Goal: Submit feedback/report problem: Submit feedback/report problem

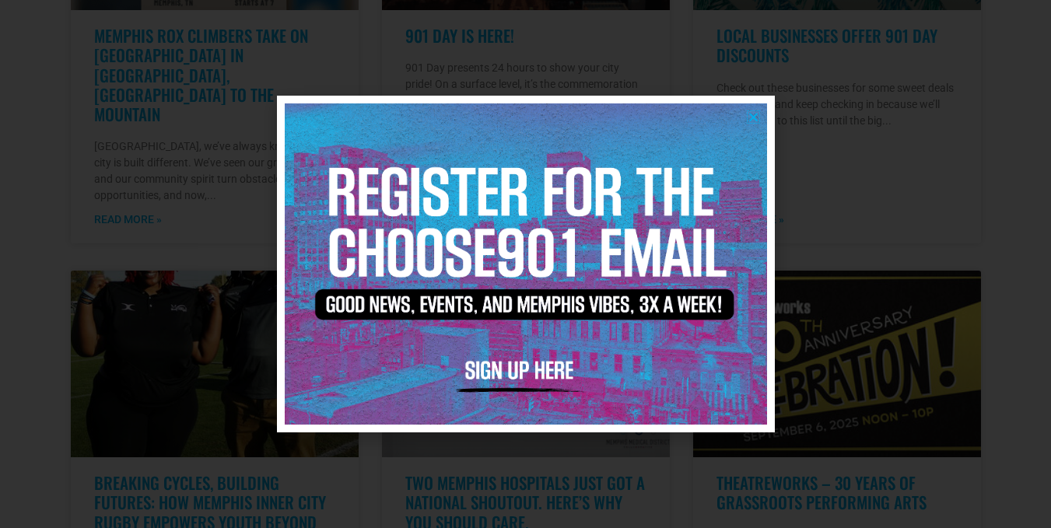
scroll to position [1481, 0]
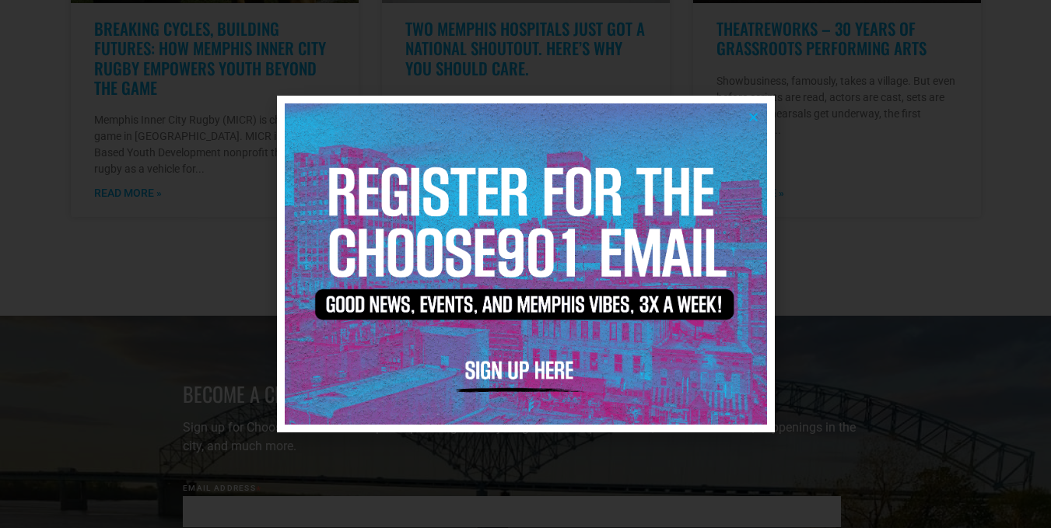
click at [753, 114] on icon "Close" at bounding box center [753, 117] width 12 height 12
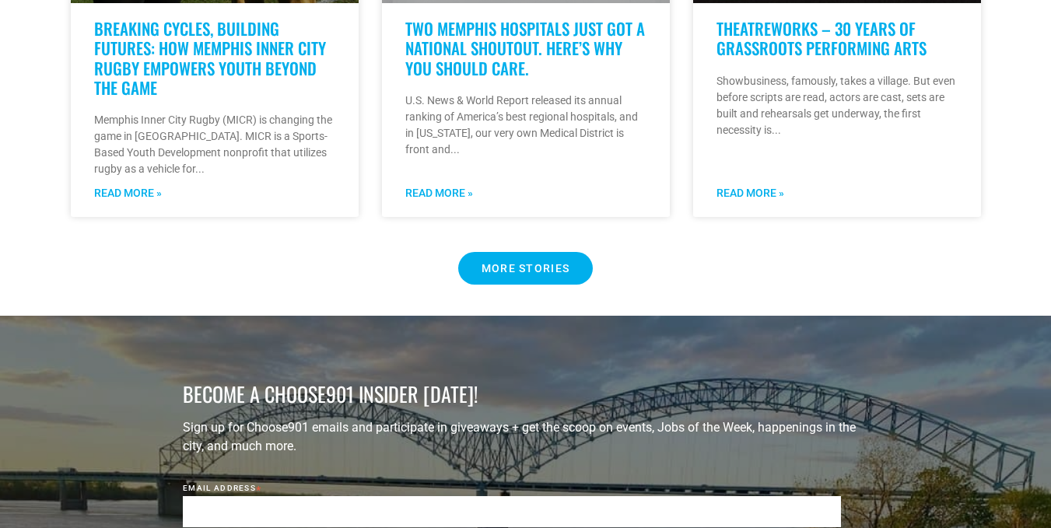
scroll to position [3323, 0]
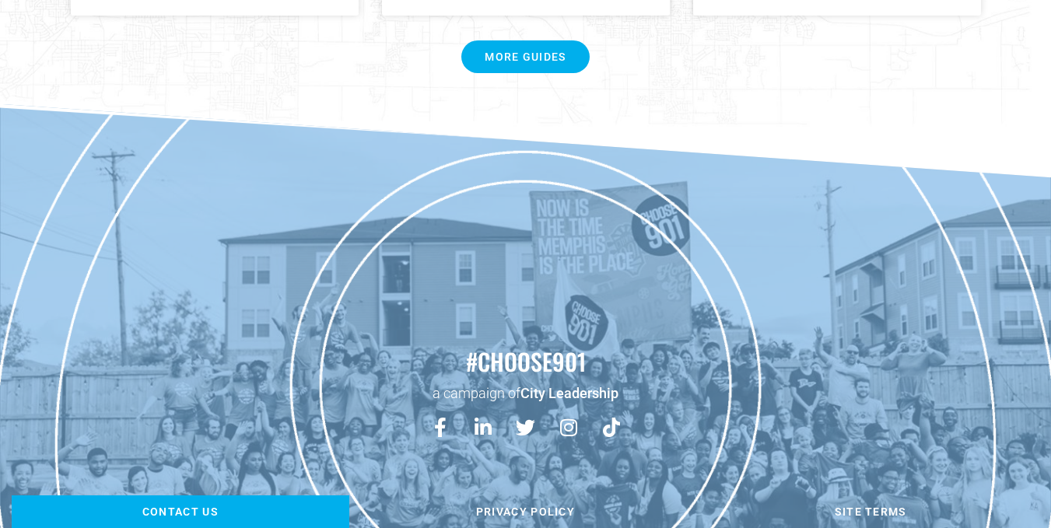
click at [205, 495] on link "Contact us" at bounding box center [180, 511] width 337 height 33
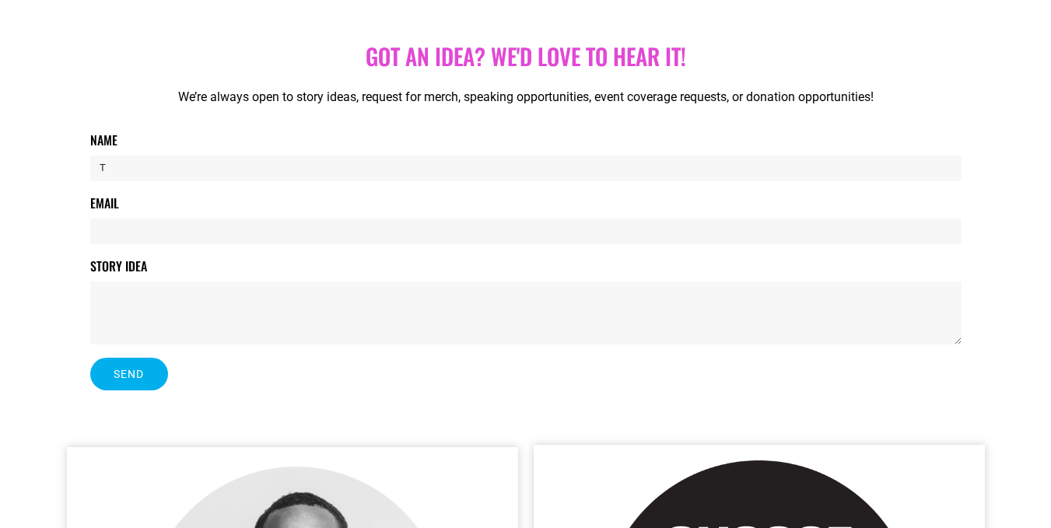
type input "[PERSON_NAME]"
type input "[DOMAIN_NAME][EMAIL_ADDRESS][DOMAIN_NAME]"
paste textarea "Hello Web Team, Good day! The site's look & feel approach seems truly innovativ…"
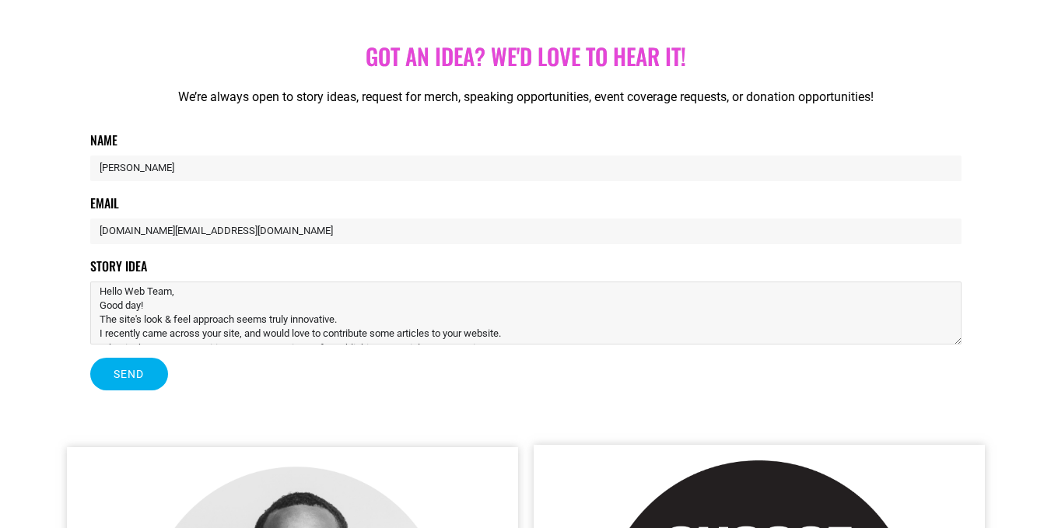
scroll to position [67, 0]
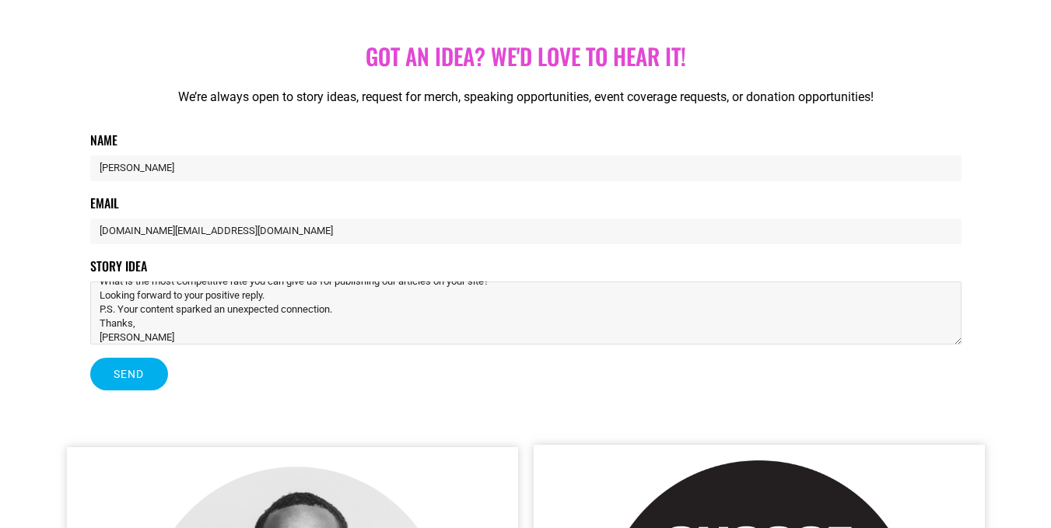
type textarea "Hello Web Team, Good day! The site's look & feel approach seems truly innovativ…"
click at [90, 358] on button "Send" at bounding box center [129, 374] width 78 height 33
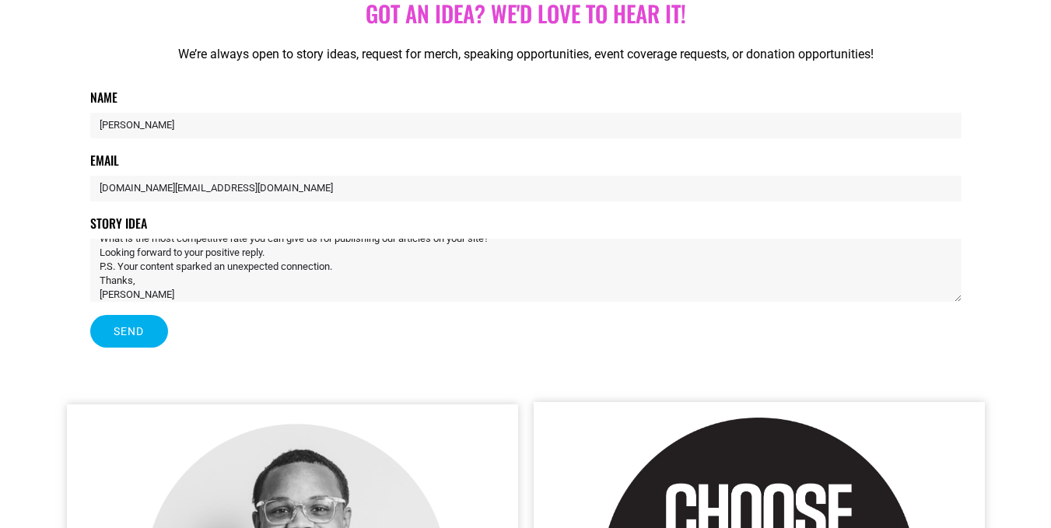
scroll to position [233, 0]
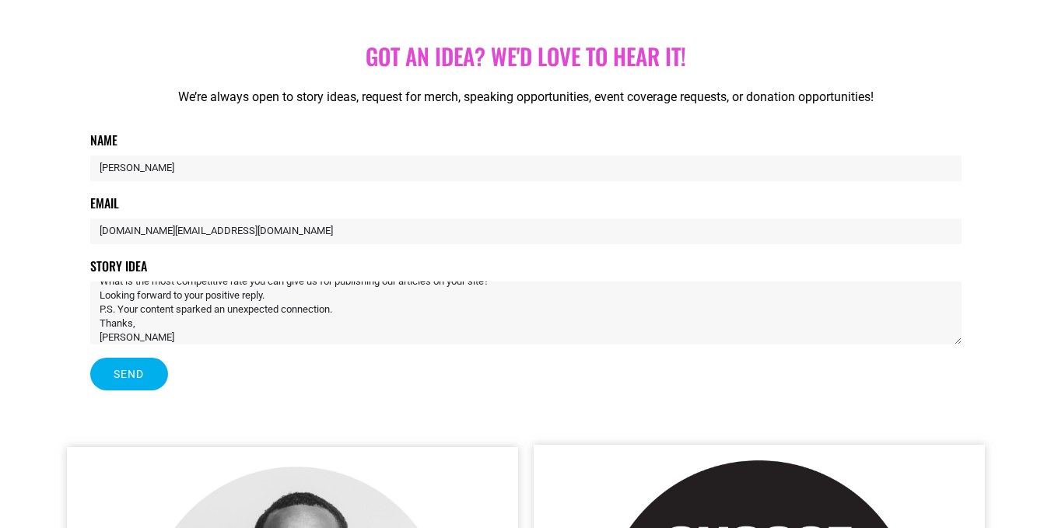
click at [138, 360] on button "Send" at bounding box center [129, 374] width 78 height 33
click at [131, 379] on span "Send" at bounding box center [129, 374] width 31 height 11
click at [173, 341] on textarea "Hello Web Team, Good day! The site's look & feel approach seems truly innovativ…" at bounding box center [525, 312] width 871 height 63
click at [90, 358] on button "Send" at bounding box center [129, 374] width 78 height 33
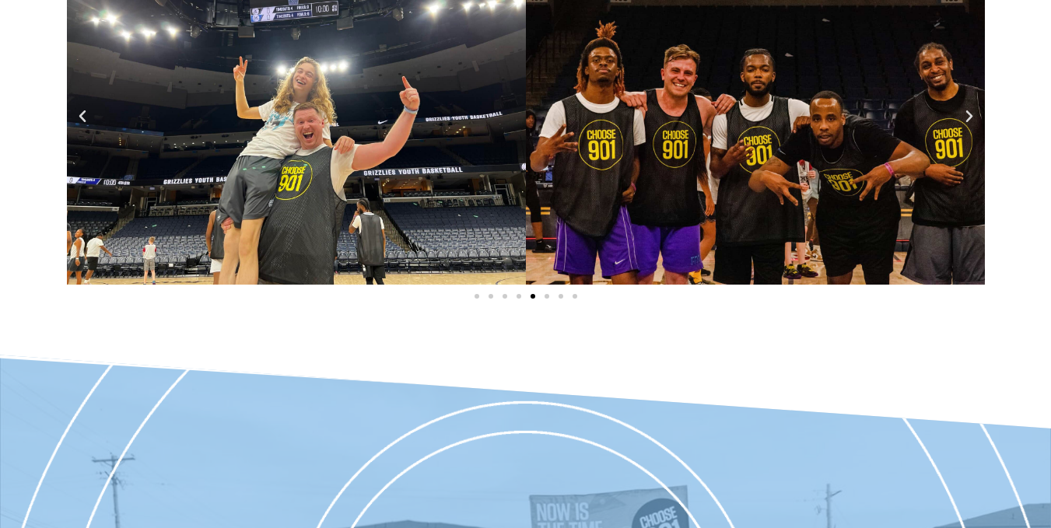
scroll to position [1951, 0]
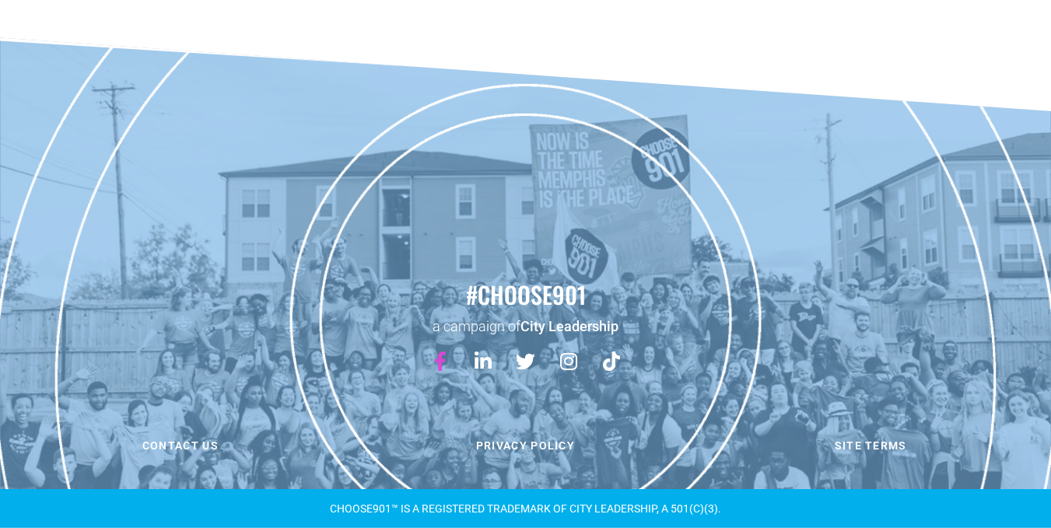
click at [439, 358] on icon at bounding box center [439, 360] width 19 height 19
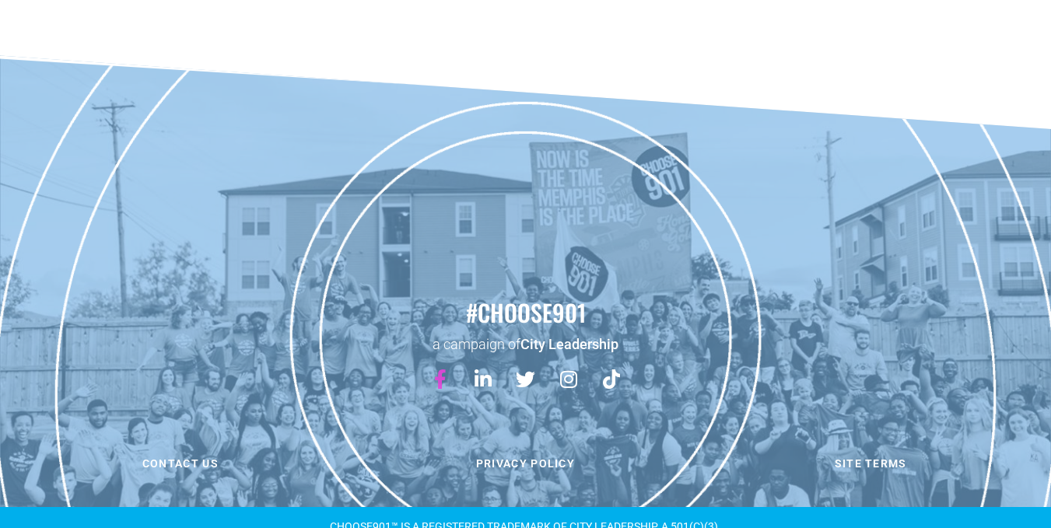
scroll to position [1970, 0]
